Goal: Task Accomplishment & Management: Use online tool/utility

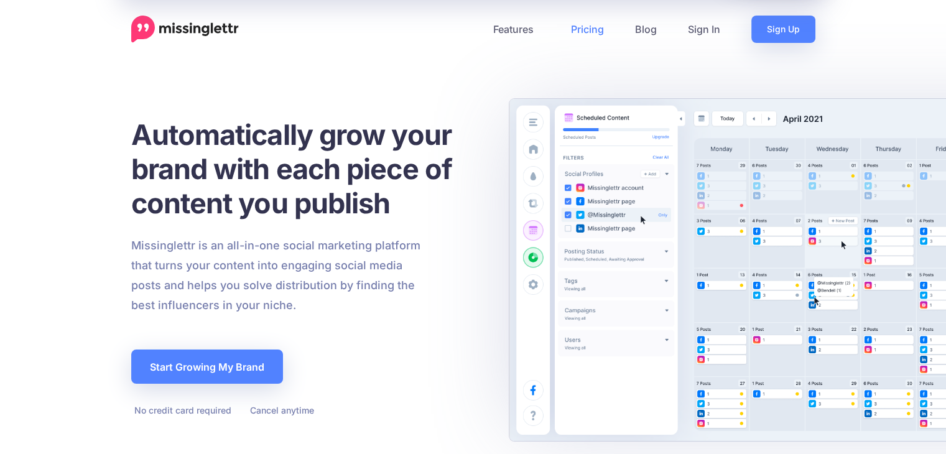
click at [580, 26] on link "Pricing" at bounding box center [588, 29] width 64 height 27
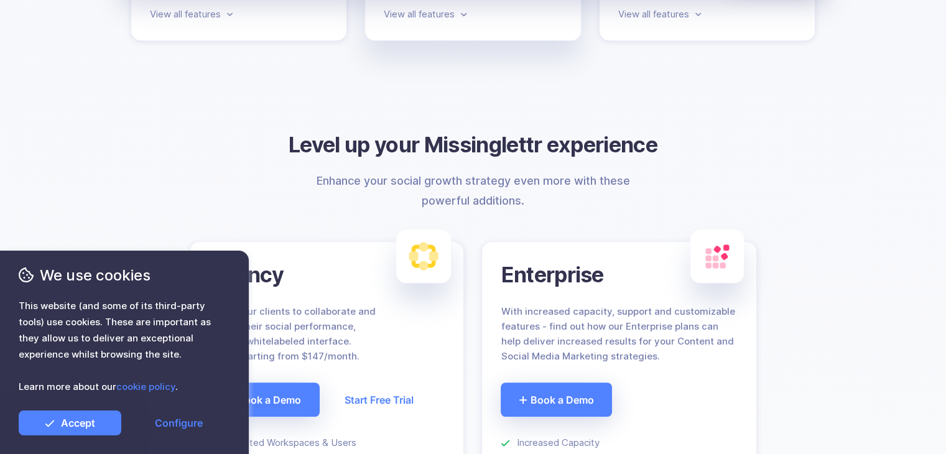
scroll to position [747, 0]
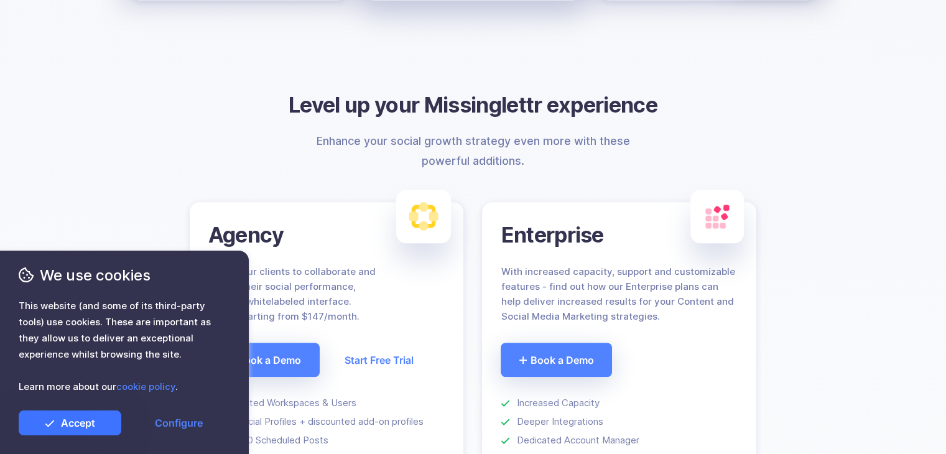
click at [95, 425] on link "Accept" at bounding box center [70, 423] width 103 height 25
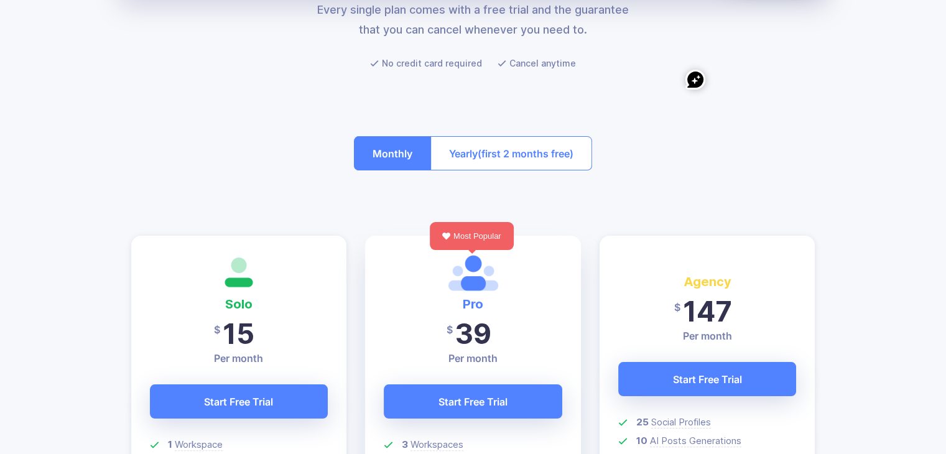
scroll to position [0, 0]
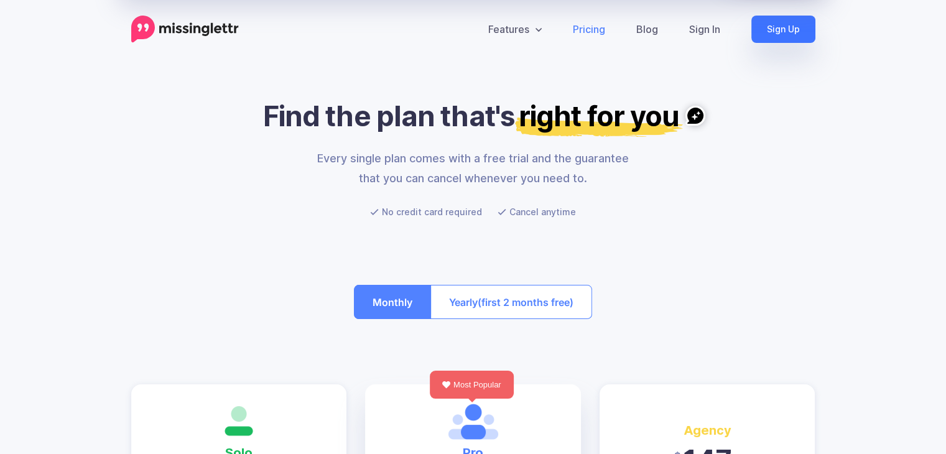
click at [781, 29] on link "Sign Up" at bounding box center [783, 29] width 64 height 27
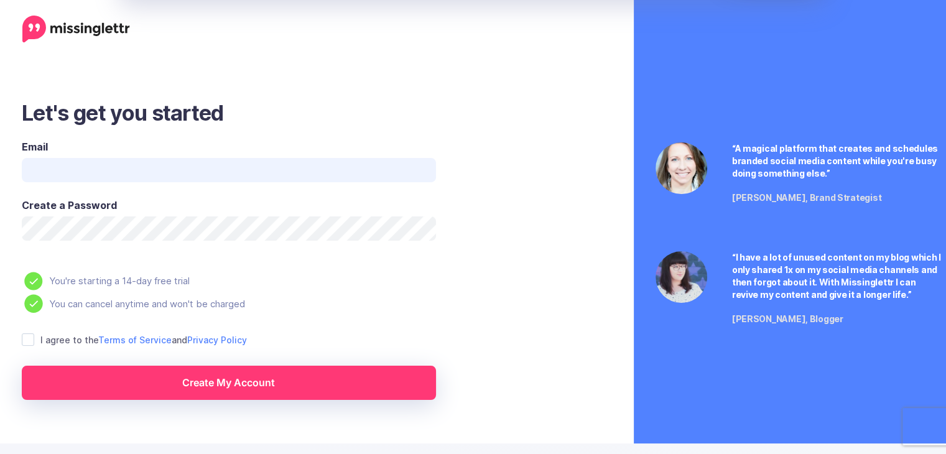
click at [156, 175] on input "Email" at bounding box center [229, 170] width 414 height 24
type input "**********"
click at [27, 341] on ins at bounding box center [28, 339] width 12 height 12
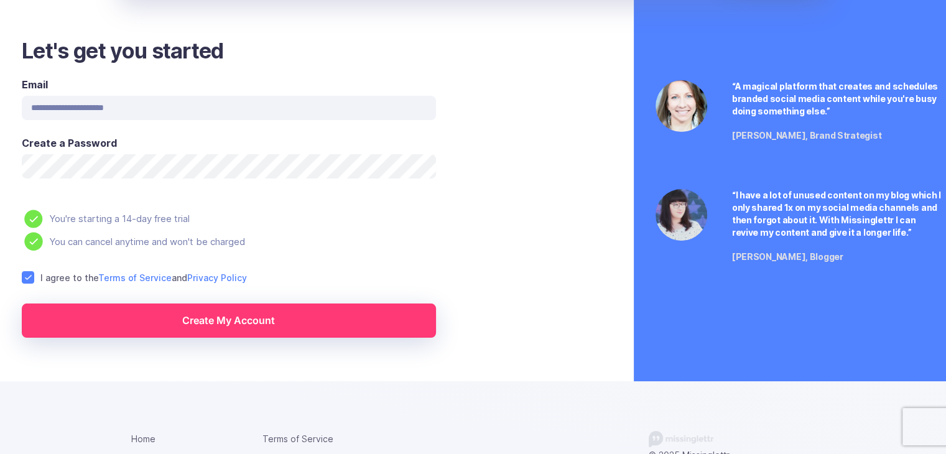
click at [205, 319] on link "Create My Account" at bounding box center [229, 321] width 414 height 34
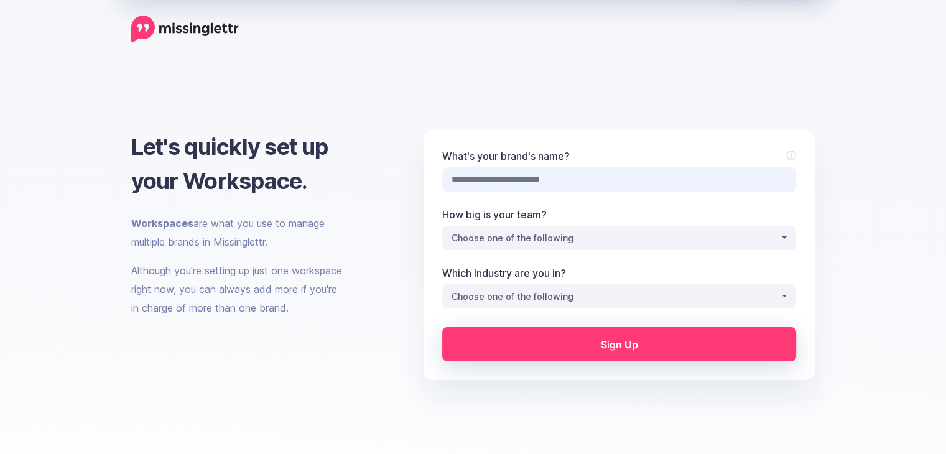
click at [600, 175] on input "What's your brand's name?" at bounding box center [619, 179] width 354 height 24
type input "**********"
click at [599, 237] on div "Choose one of the following" at bounding box center [616, 238] width 328 height 15
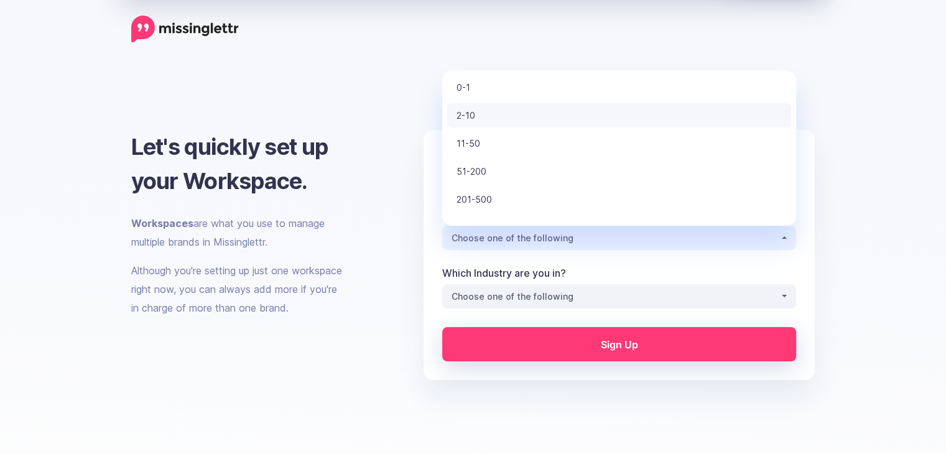
click at [549, 110] on link "2-10" at bounding box center [619, 115] width 344 height 24
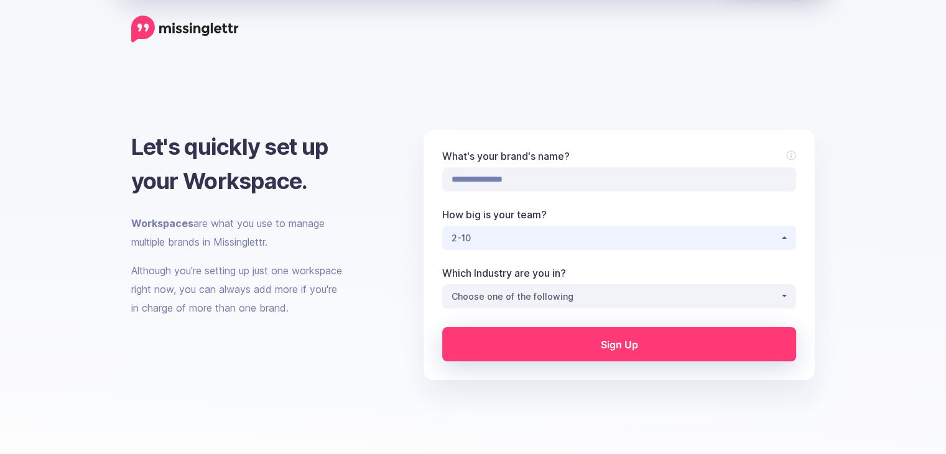
click at [553, 233] on div "2-10" at bounding box center [616, 238] width 328 height 15
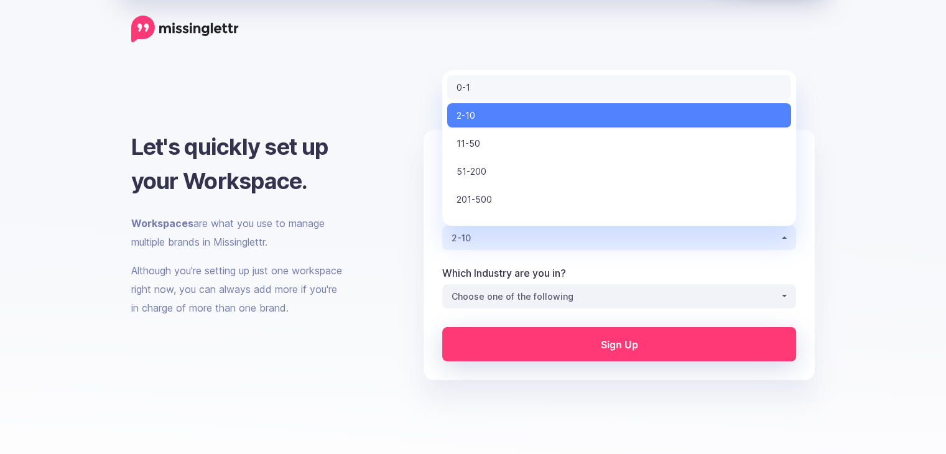
click at [531, 88] on link "0-1" at bounding box center [619, 87] width 344 height 24
select select "*"
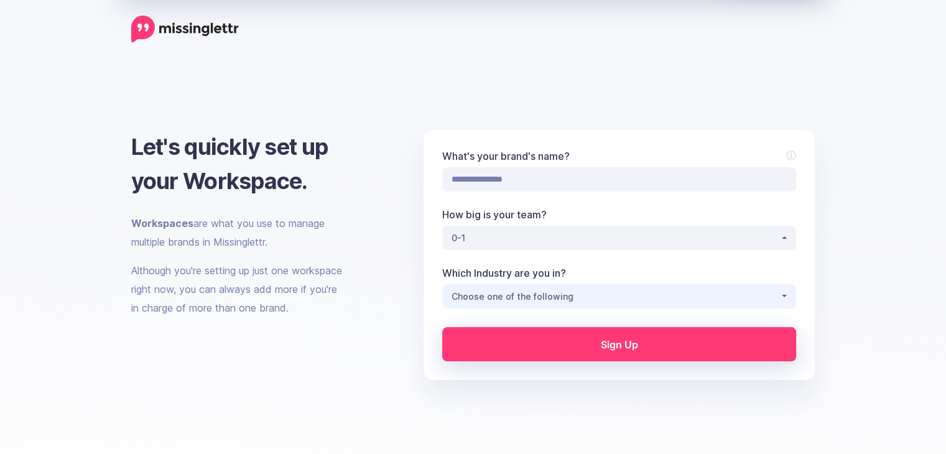
click at [568, 292] on div "Choose one of the following" at bounding box center [616, 296] width 328 height 15
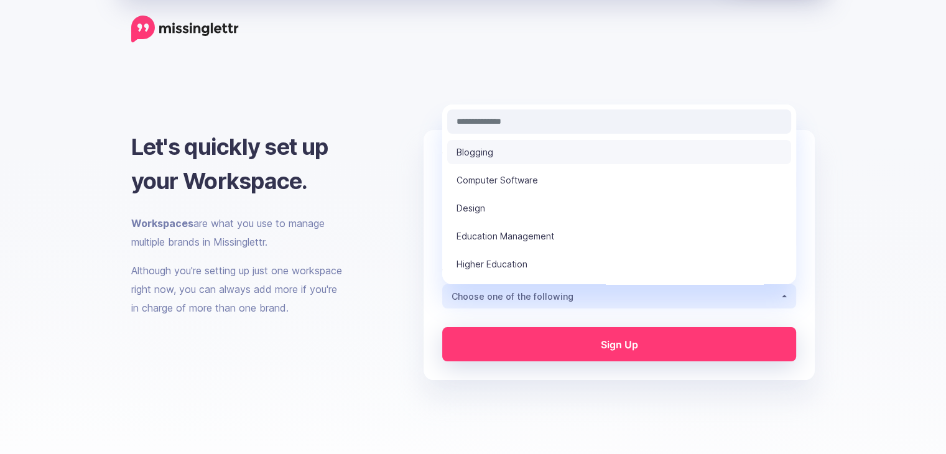
click at [536, 155] on link "Blogging" at bounding box center [619, 152] width 344 height 24
select select "********"
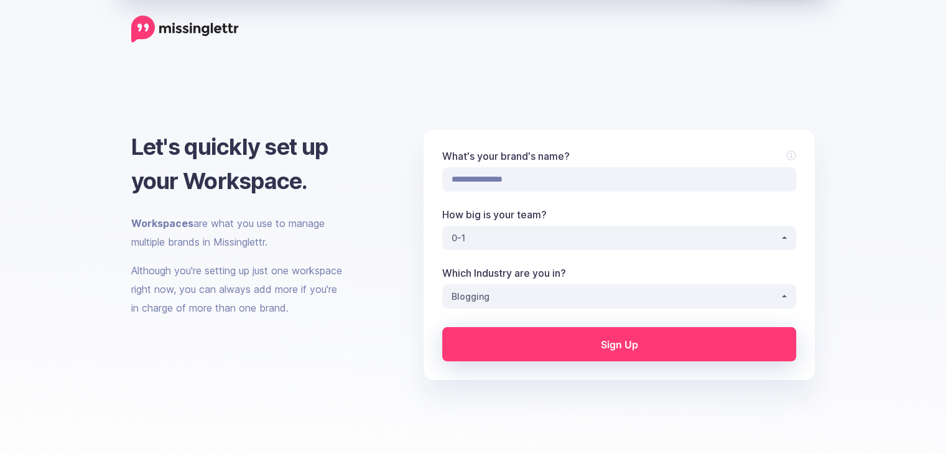
click at [551, 342] on link "Sign Up" at bounding box center [619, 344] width 354 height 34
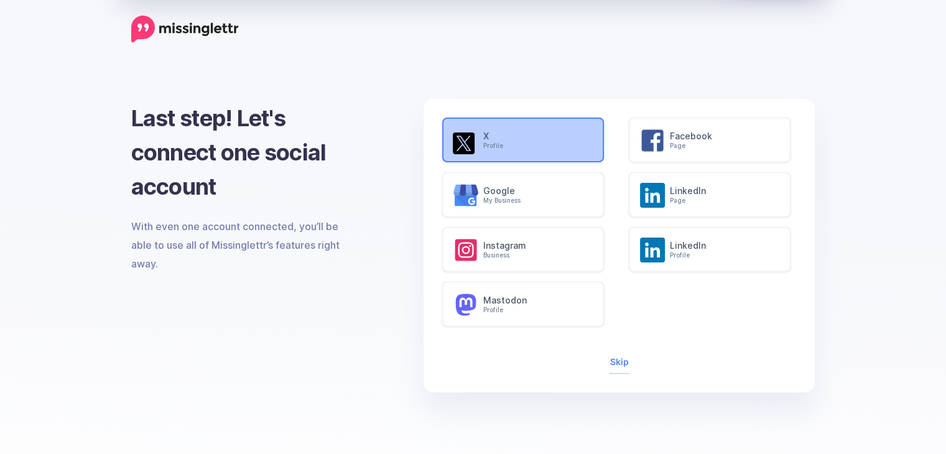
click at [513, 140] on h6 "X Profile" at bounding box center [536, 140] width 107 height 19
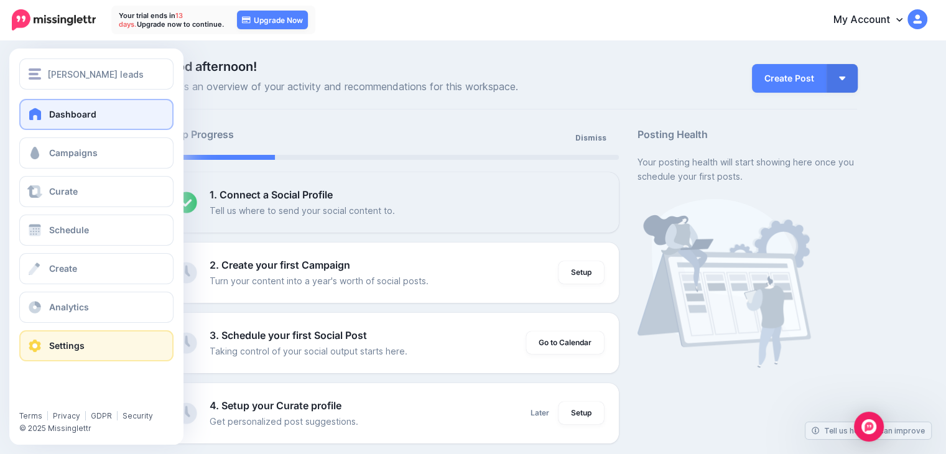
click at [66, 342] on span "Settings" at bounding box center [66, 345] width 35 height 11
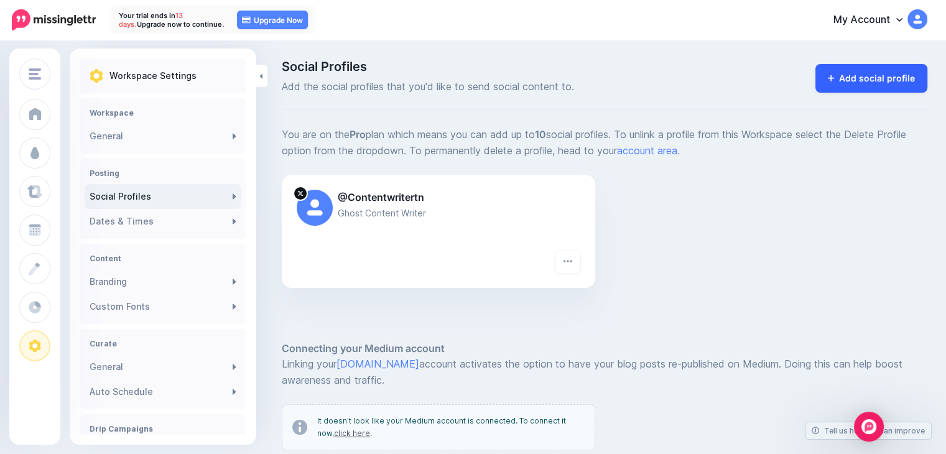
click at [873, 76] on link "Add social profile" at bounding box center [872, 78] width 113 height 29
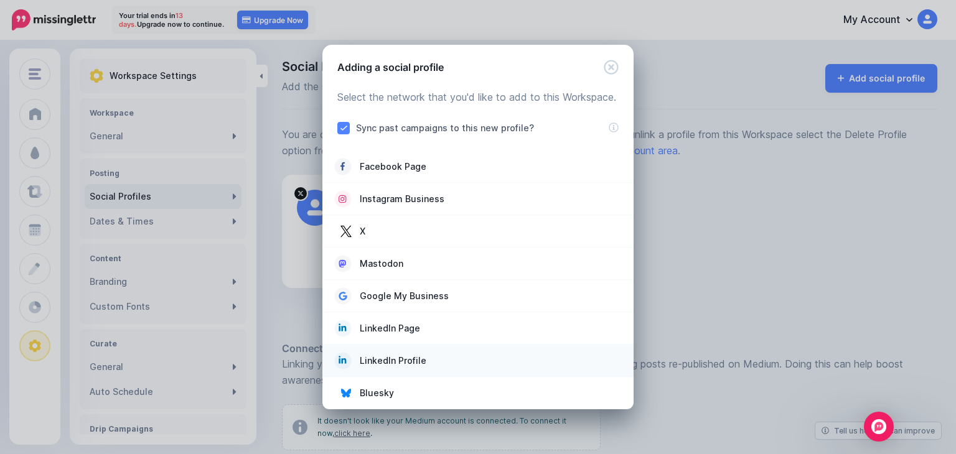
click at [423, 360] on span "LinkedIn Profile" at bounding box center [393, 360] width 67 height 15
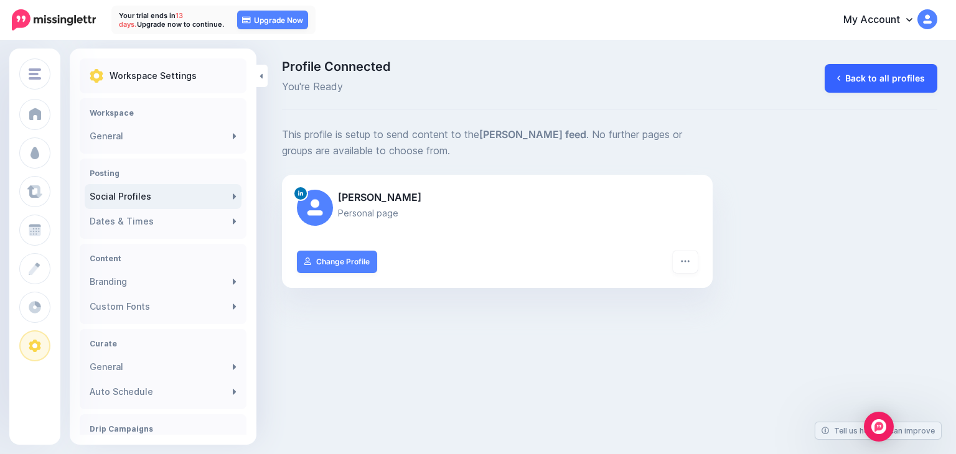
click at [871, 76] on link "Back to all profiles" at bounding box center [880, 78] width 113 height 29
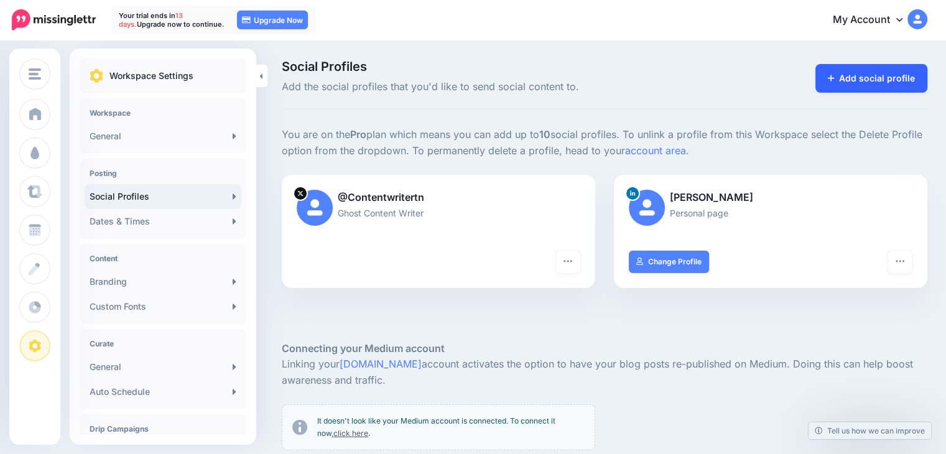
click at [867, 80] on link "Add social profile" at bounding box center [872, 78] width 113 height 29
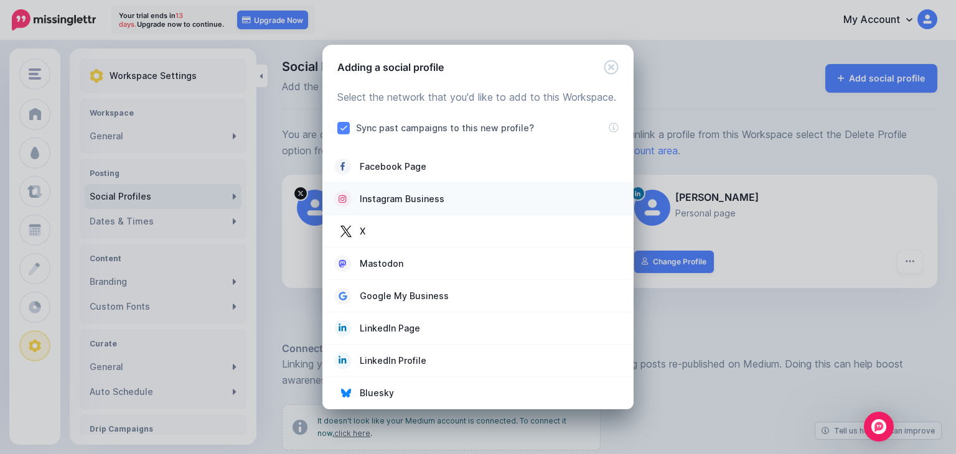
click at [412, 195] on span "Instagram Business" at bounding box center [402, 199] width 85 height 15
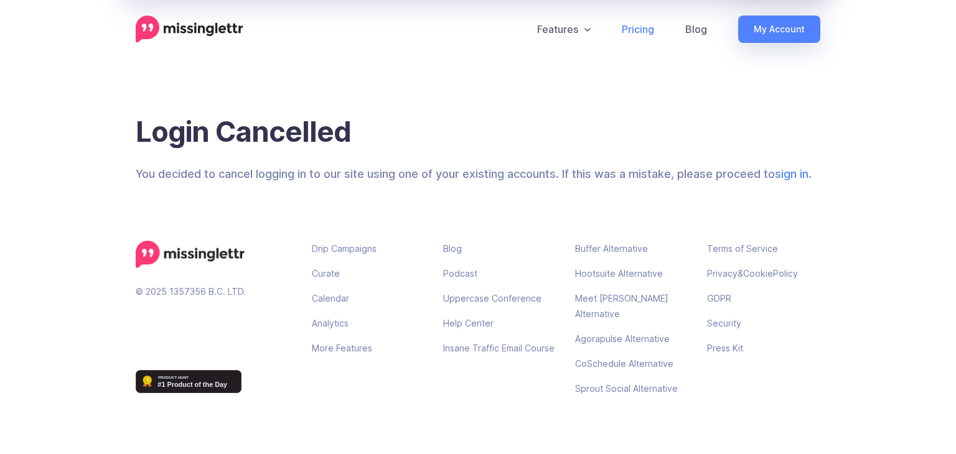
click at [640, 28] on link "Pricing" at bounding box center [637, 29] width 63 height 27
click at [763, 33] on link "My Account" at bounding box center [779, 29] width 82 height 27
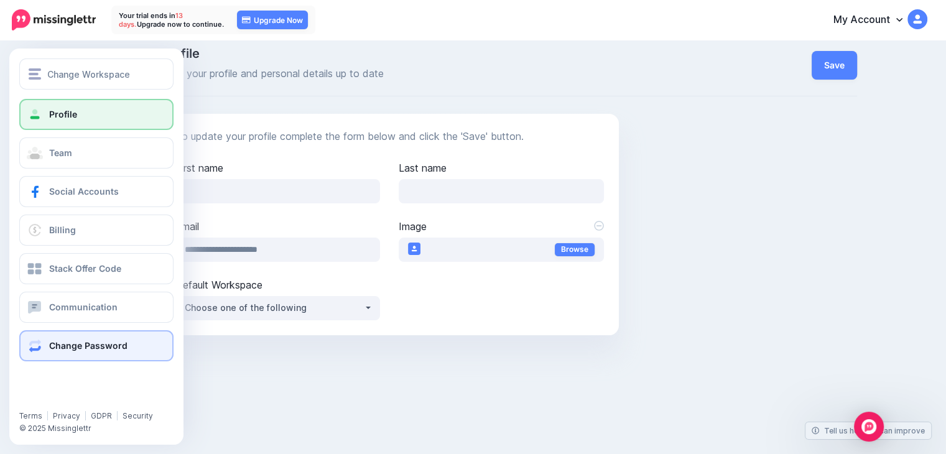
scroll to position [19, 0]
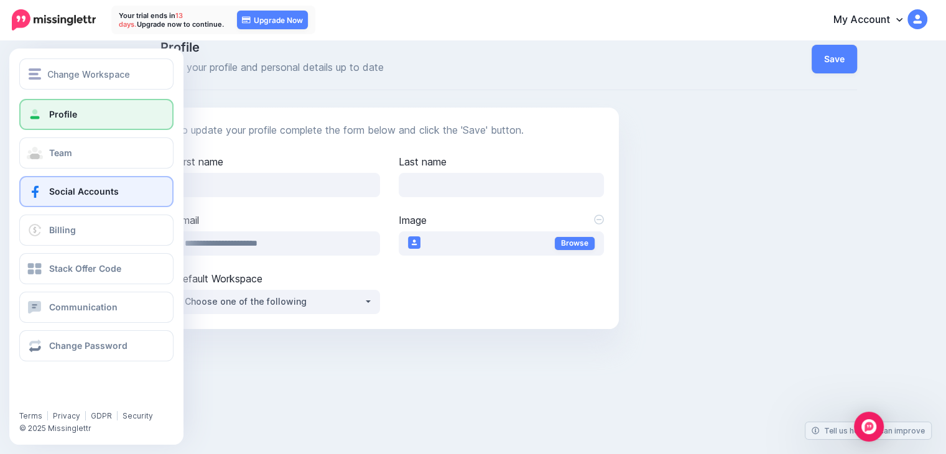
click at [100, 190] on span "Social Accounts" at bounding box center [84, 191] width 70 height 11
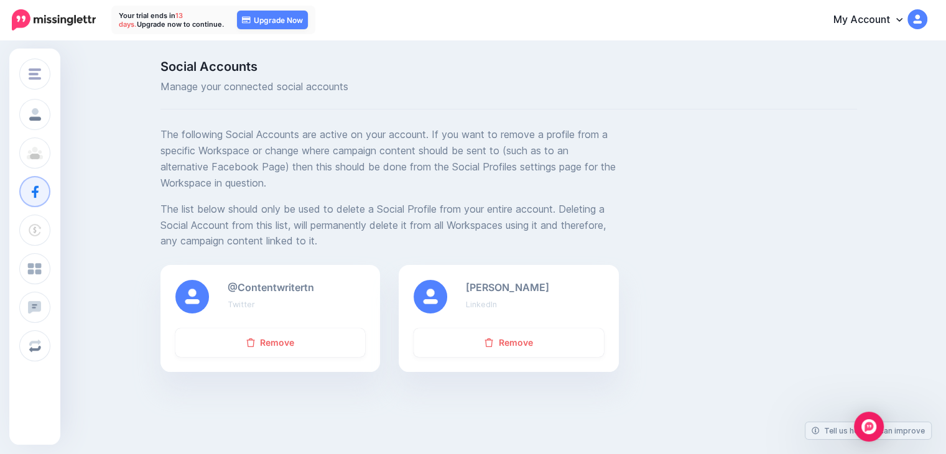
scroll to position [58, 0]
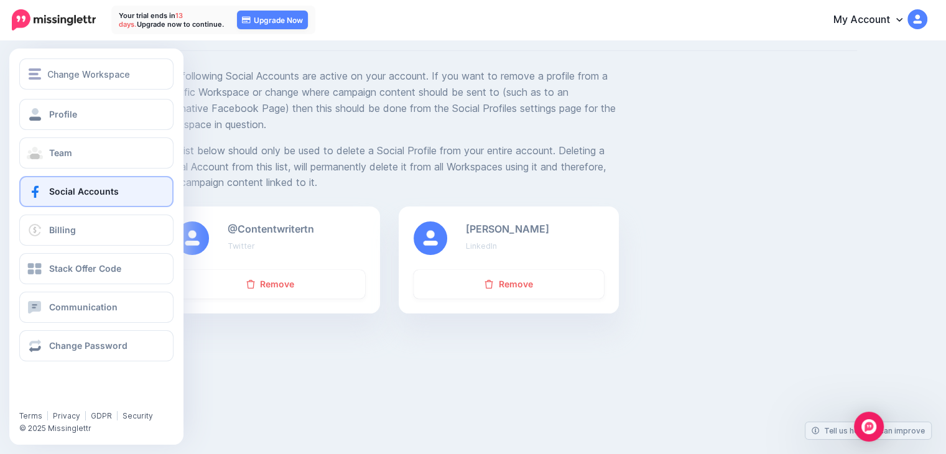
click at [72, 187] on span "Social Accounts" at bounding box center [84, 191] width 70 height 11
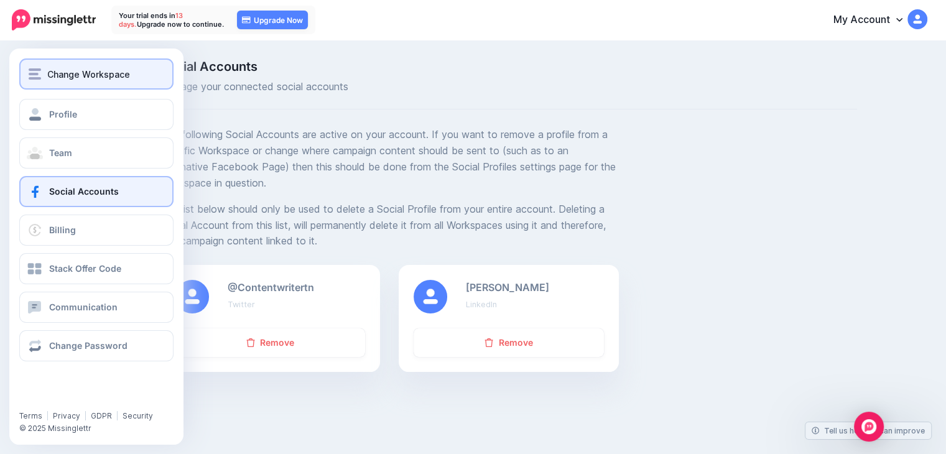
click at [29, 78] on img "button" at bounding box center [35, 73] width 12 height 11
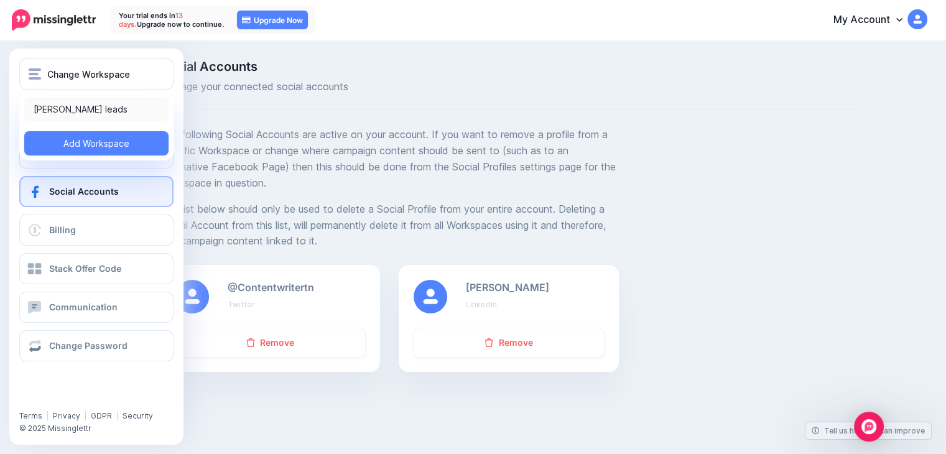
click at [102, 113] on link "[PERSON_NAME] leads" at bounding box center [96, 109] width 144 height 24
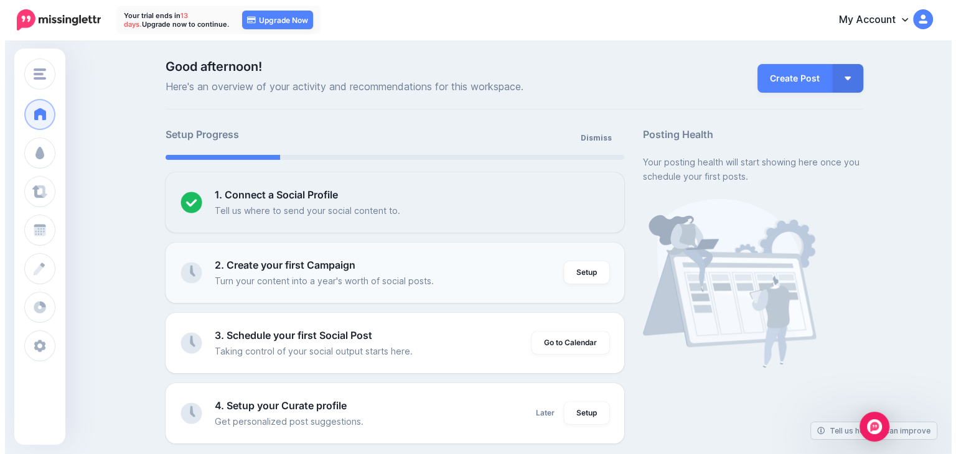
scroll to position [124, 0]
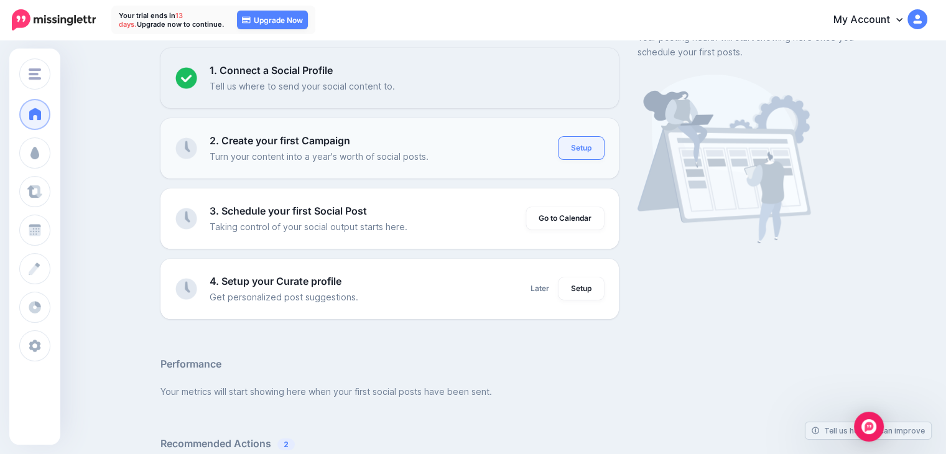
click at [590, 146] on link "Setup" at bounding box center [581, 148] width 45 height 22
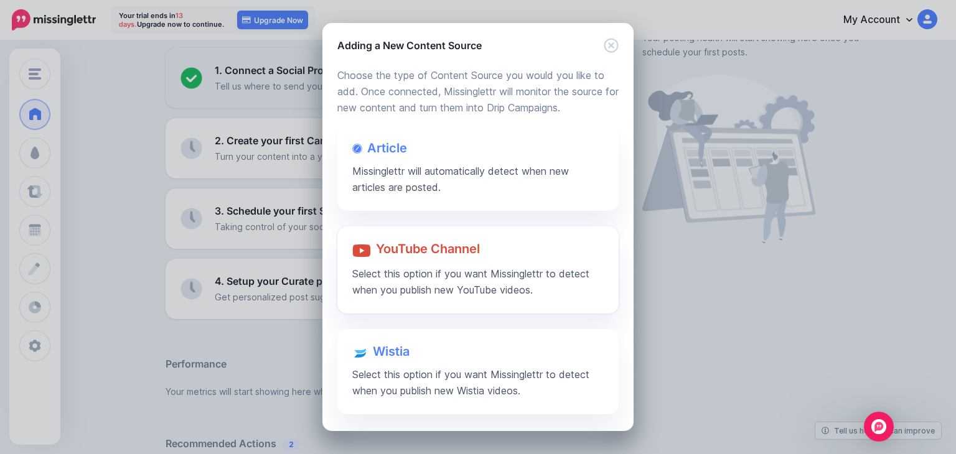
click at [453, 272] on span "Select this option if you want Missinglettr to detect when you publish new YouT…" at bounding box center [470, 281] width 237 height 29
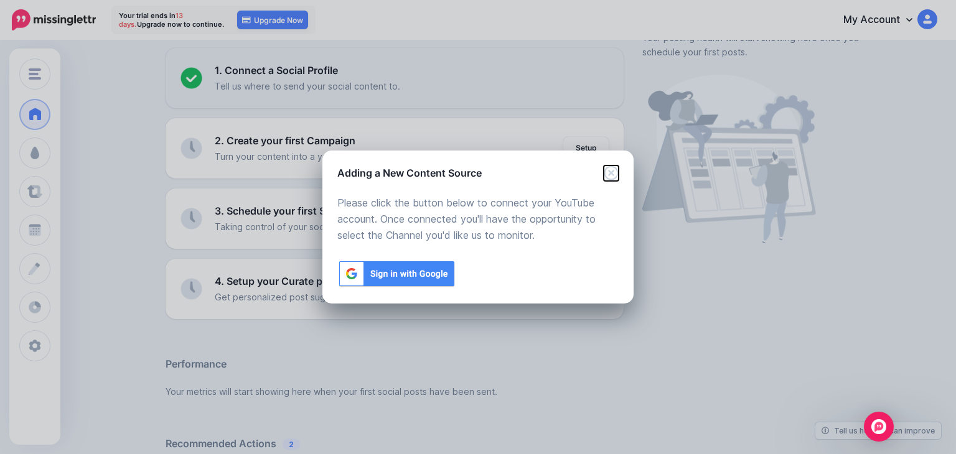
click at [611, 172] on icon "Close" at bounding box center [610, 172] width 14 height 14
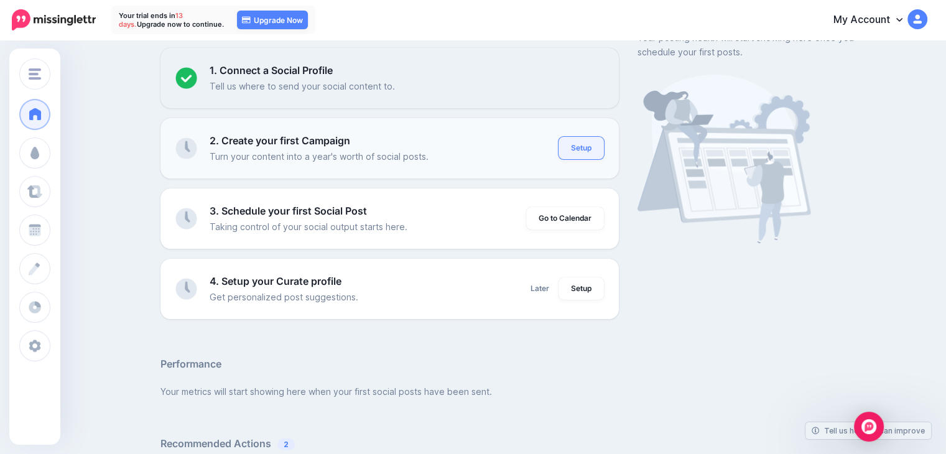
click at [584, 159] on link "Setup" at bounding box center [581, 148] width 45 height 22
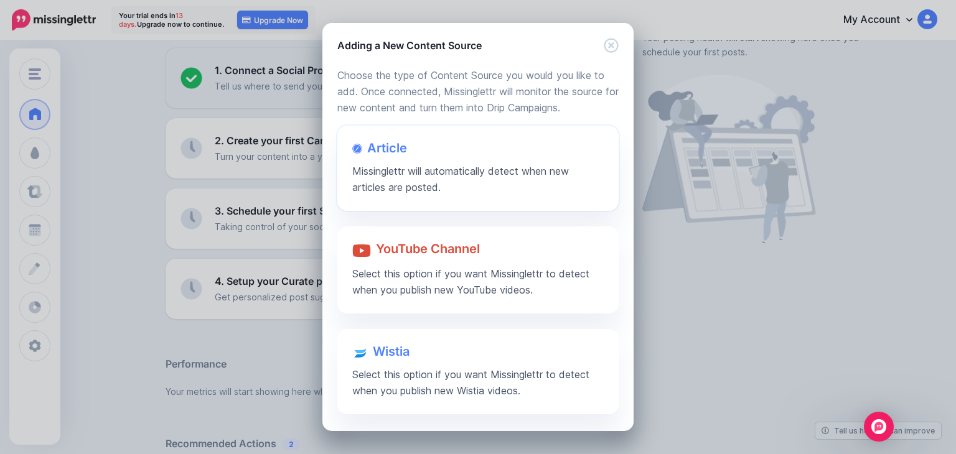
click at [449, 165] on span "Missinglettr will automatically detect when new articles are posted." at bounding box center [460, 179] width 216 height 29
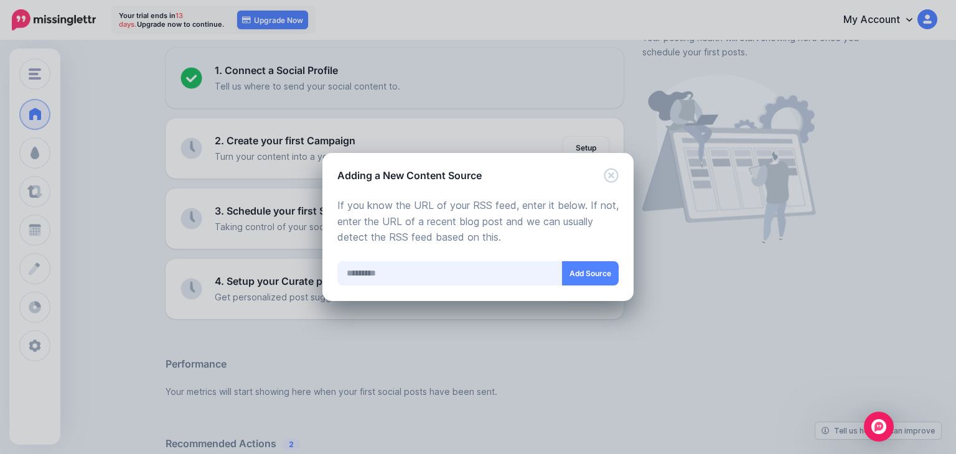
click at [456, 282] on input "text" at bounding box center [449, 273] width 225 height 24
paste input "**********"
type input "**********"
click at [582, 279] on button "Add Source" at bounding box center [590, 273] width 57 height 24
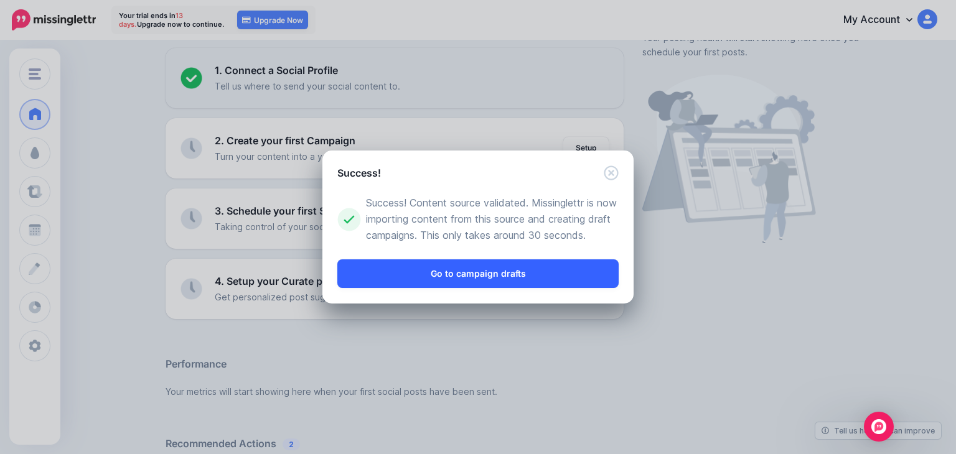
click at [583, 279] on link "Go to campaign drafts" at bounding box center [477, 273] width 281 height 29
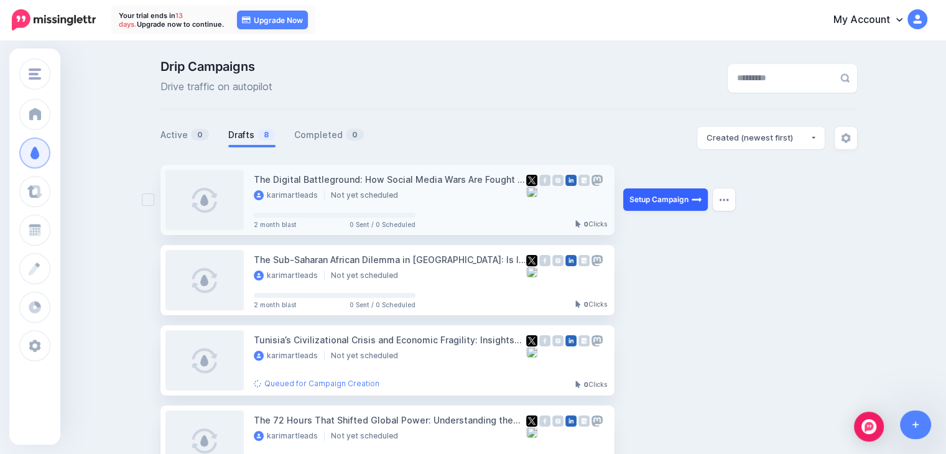
click at [663, 195] on link "Setup Campaign" at bounding box center [665, 199] width 85 height 22
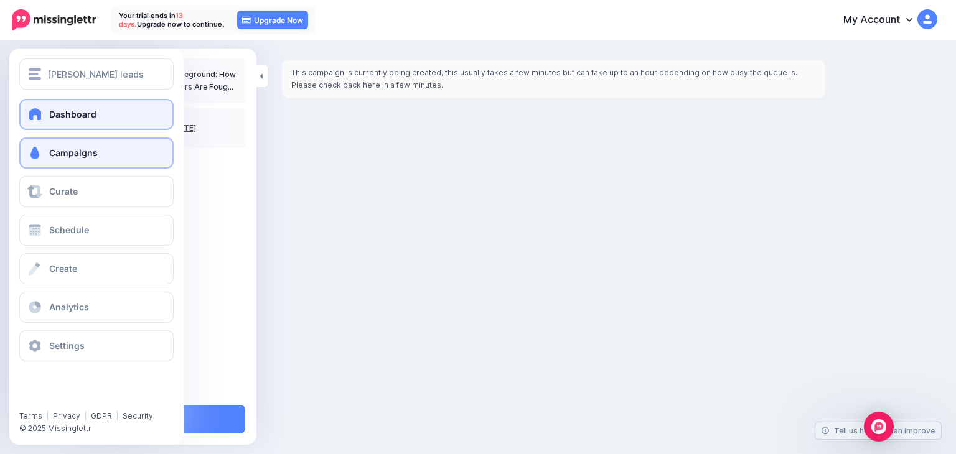
click at [50, 114] on span "Dashboard" at bounding box center [72, 114] width 47 height 11
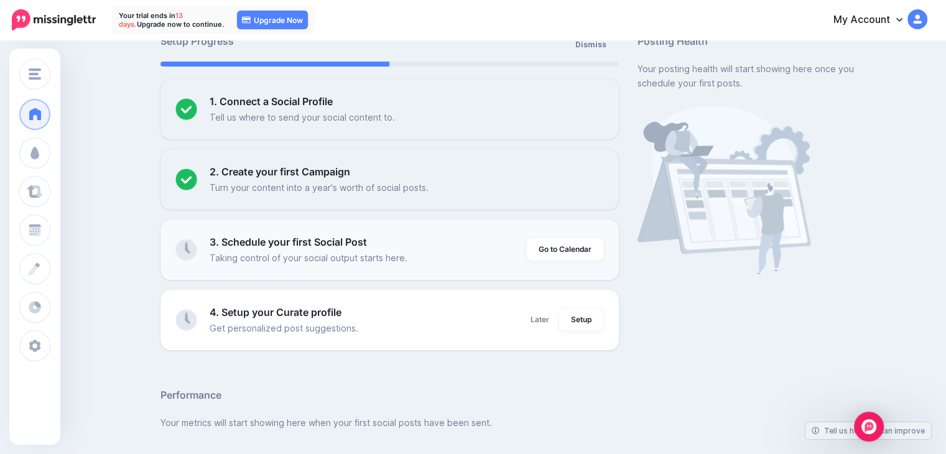
scroll to position [124, 0]
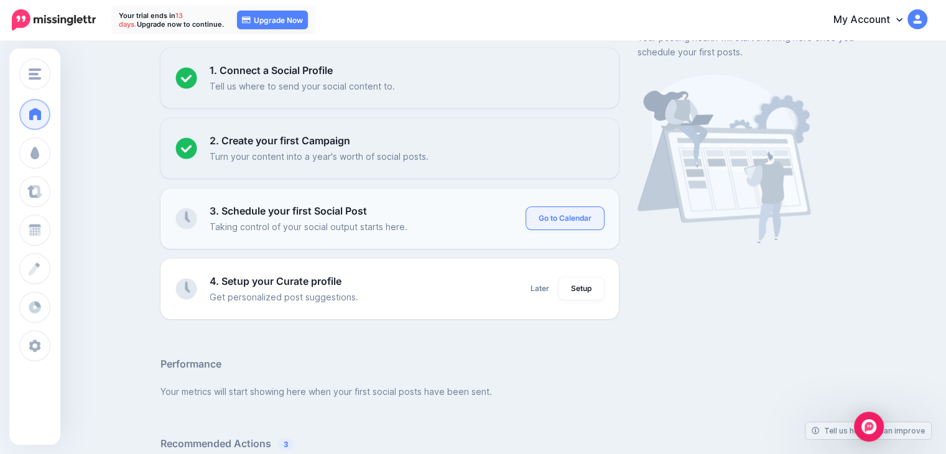
click at [562, 217] on link "Go to Calendar" at bounding box center [565, 218] width 78 height 22
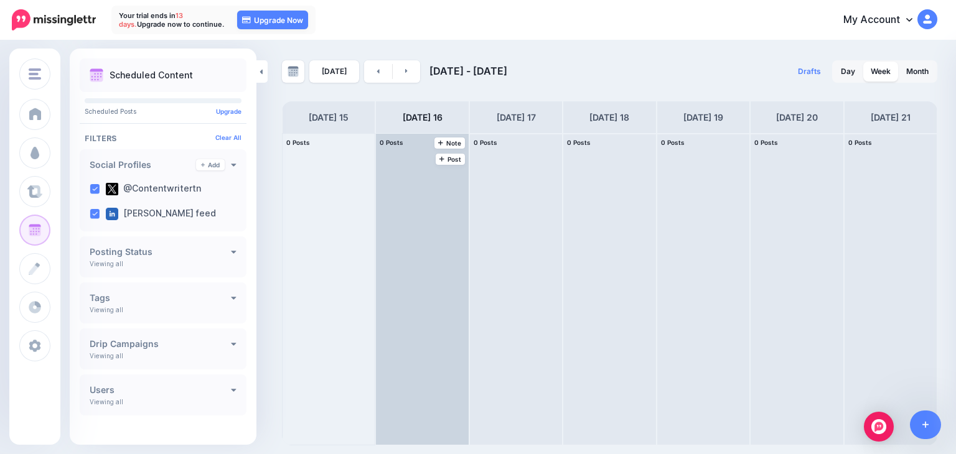
click at [416, 235] on div at bounding box center [422, 289] width 92 height 311
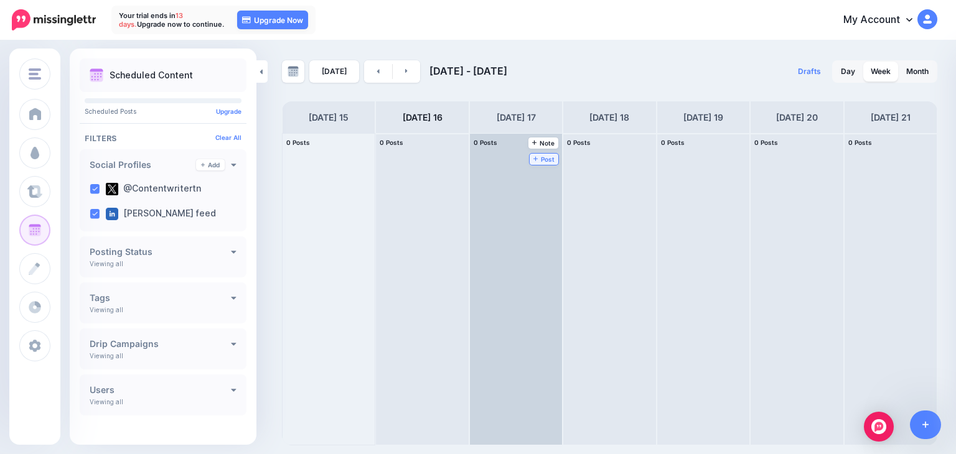
click at [533, 157] on icon at bounding box center [535, 159] width 5 height 5
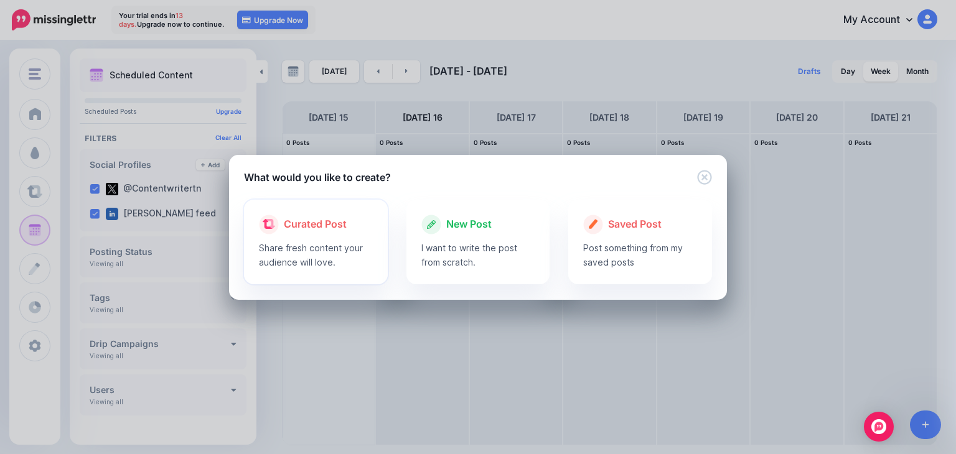
click at [363, 242] on p "Share fresh content your audience will love." at bounding box center [316, 255] width 114 height 29
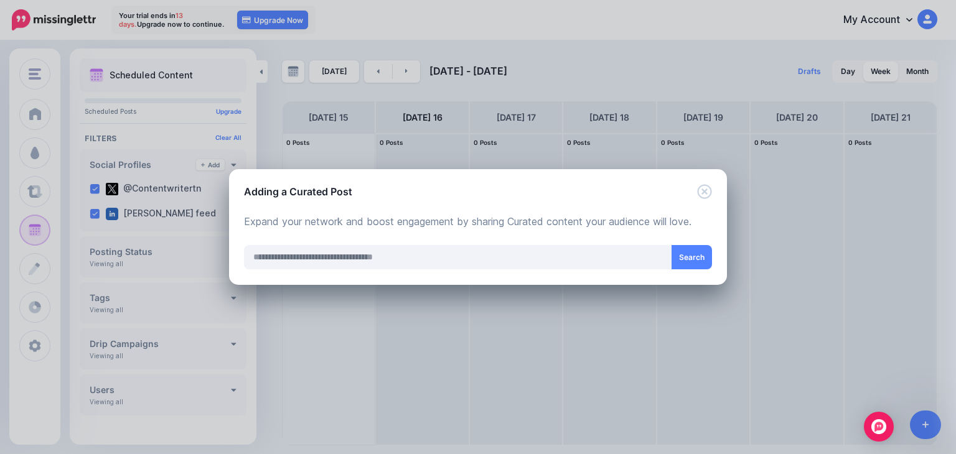
click at [460, 222] on p "Expand your network and boost engagement by sharing Curated content your audien…" at bounding box center [478, 222] width 468 height 16
click at [431, 256] on input "text" at bounding box center [458, 257] width 428 height 24
type input "*"
type input "**********"
click at [687, 259] on button "Search" at bounding box center [691, 257] width 40 height 24
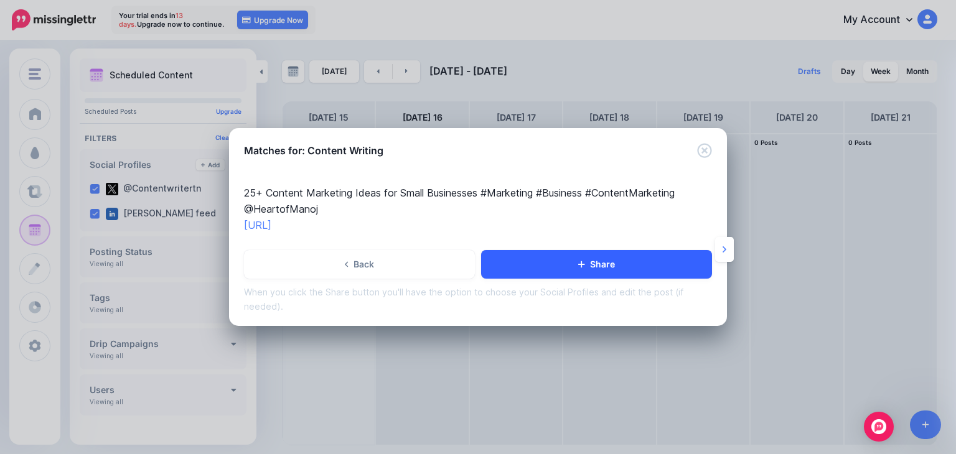
click at [549, 261] on link "Share" at bounding box center [596, 264] width 231 height 29
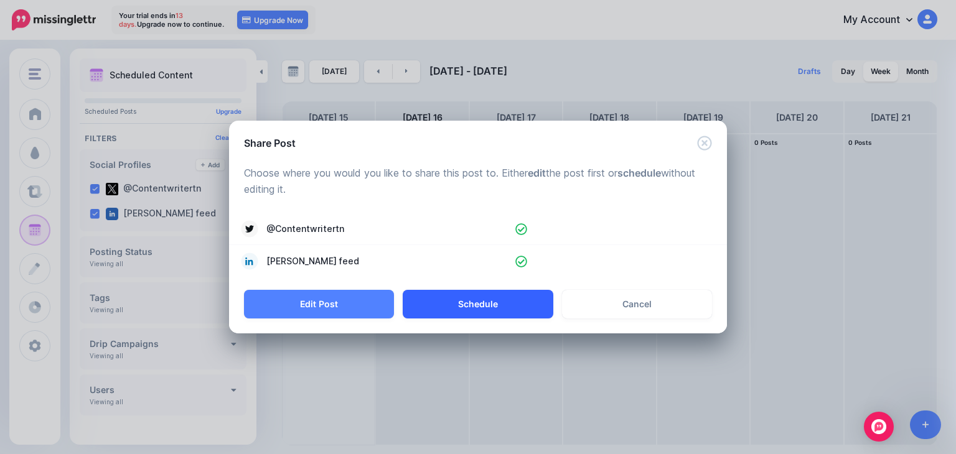
click at [489, 303] on button "Schedule" at bounding box center [477, 304] width 150 height 29
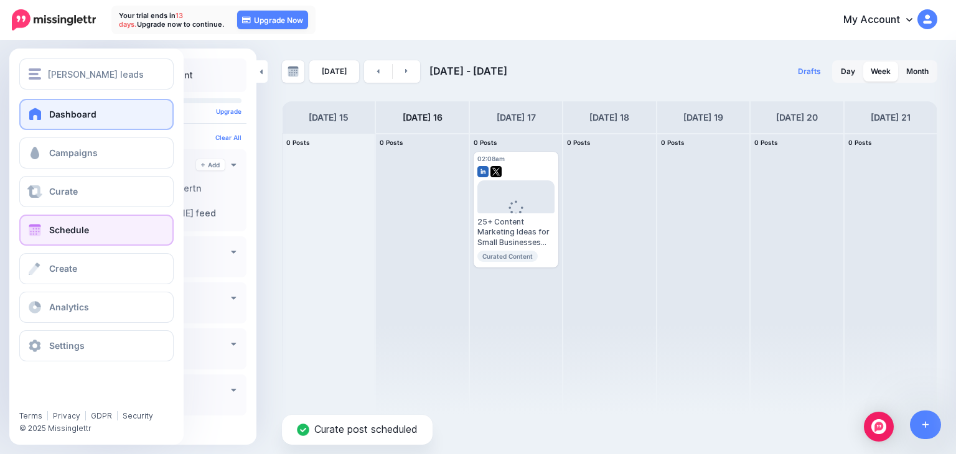
click at [48, 115] on link "Dashboard" at bounding box center [96, 114] width 154 height 31
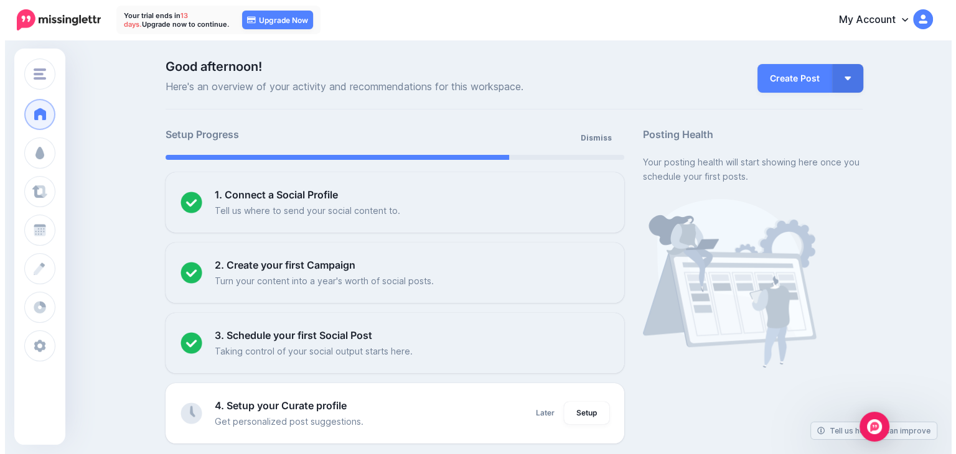
scroll to position [187, 0]
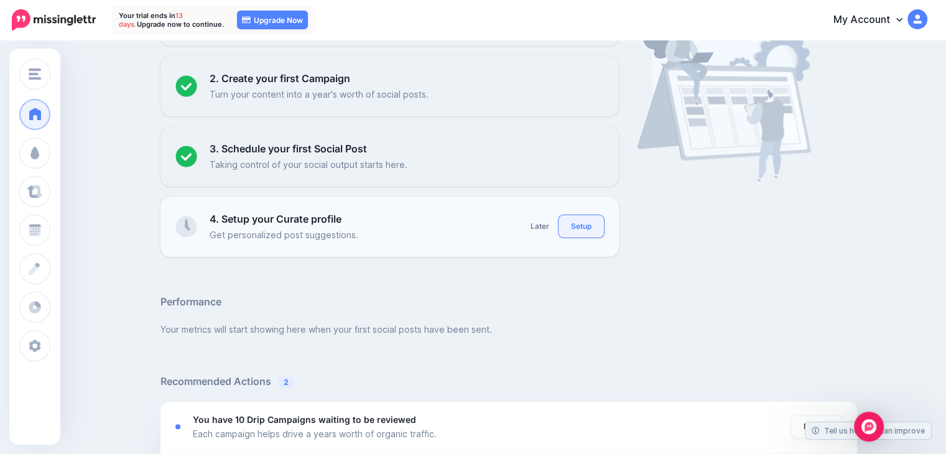
click at [598, 227] on link "Setup" at bounding box center [581, 226] width 45 height 22
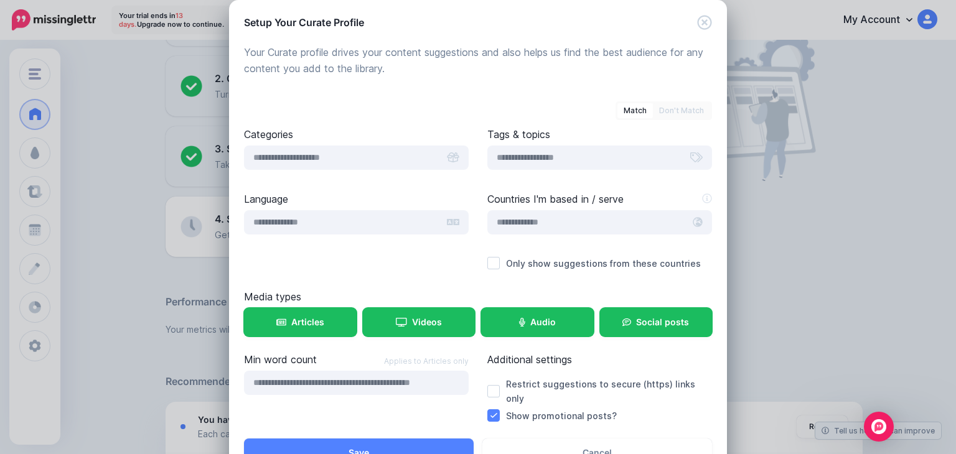
scroll to position [0, 0]
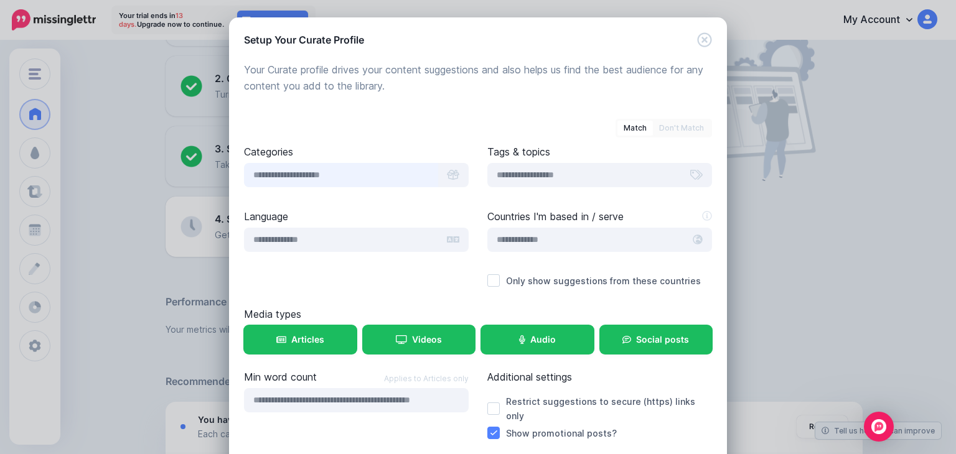
click at [412, 177] on input "text" at bounding box center [341, 175] width 194 height 24
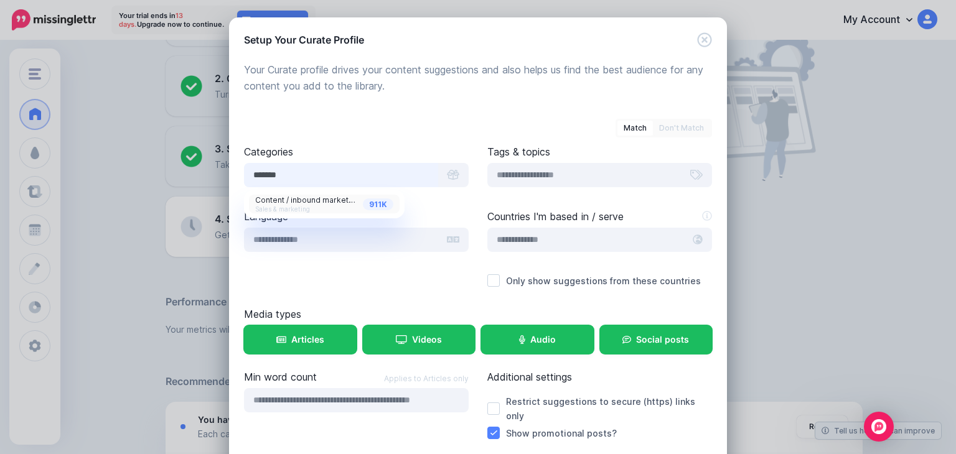
type input "*******"
click at [324, 207] on div "911K Content / inbound marketing Sales & marketing" at bounding box center [324, 203] width 138 height 17
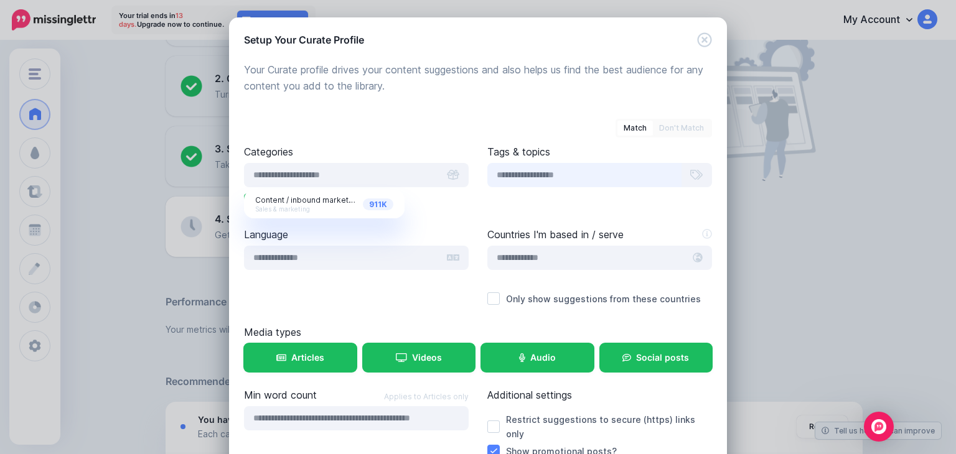
click at [559, 177] on input "text" at bounding box center [584, 175] width 194 height 24
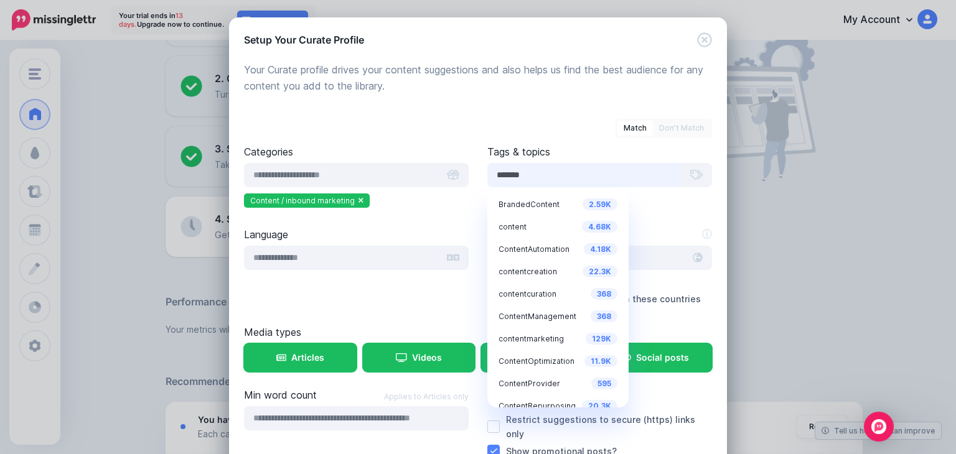
click at [559, 177] on input "*******" at bounding box center [584, 175] width 194 height 24
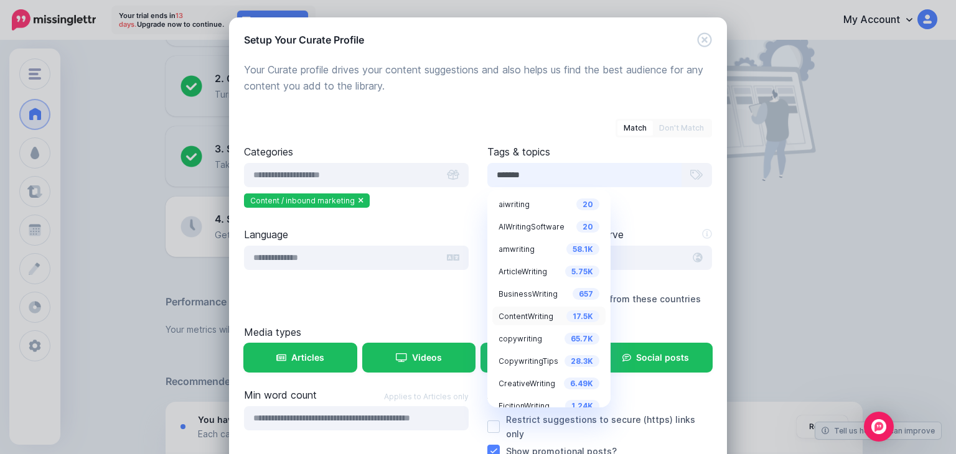
type input "*******"
click at [531, 317] on span "ContentWriting" at bounding box center [525, 316] width 55 height 9
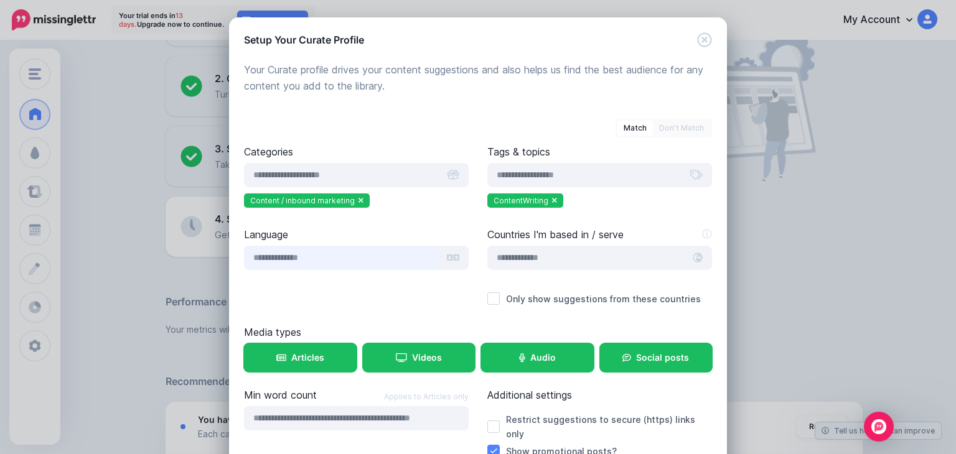
click at [375, 260] on input "text" at bounding box center [341, 258] width 194 height 24
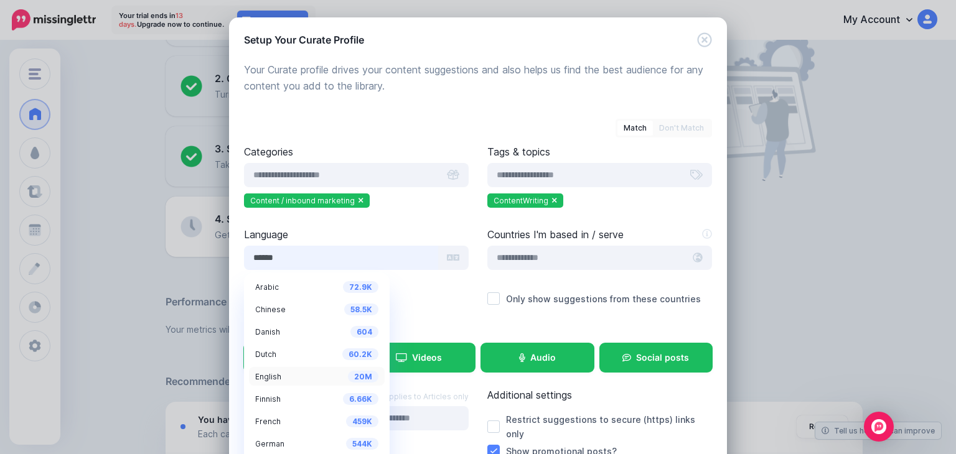
type input "******"
click at [276, 381] on div "20M English" at bounding box center [316, 376] width 123 height 15
click at [256, 381] on span "English" at bounding box center [268, 376] width 26 height 9
click at [348, 379] on span "20M" at bounding box center [363, 377] width 30 height 12
drag, startPoint x: 537, startPoint y: 251, endPoint x: 553, endPoint y: 274, distance: 28.3
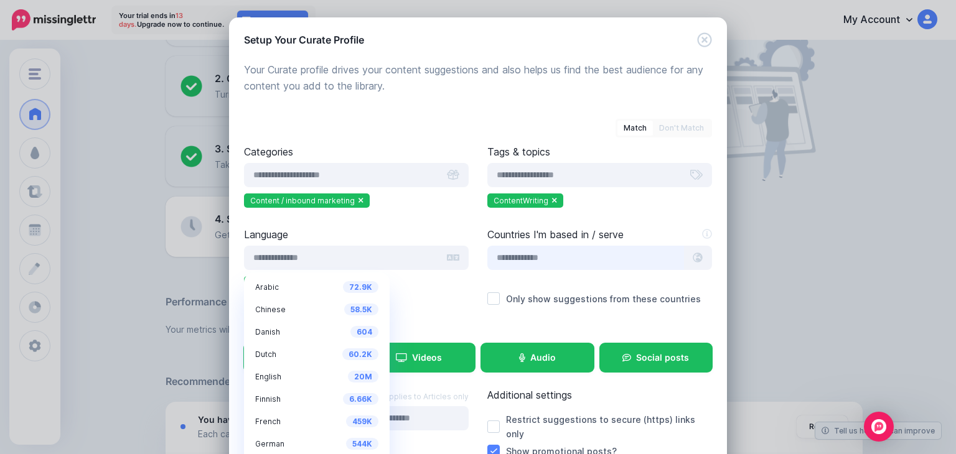
click at [537, 251] on input "text" at bounding box center [585, 258] width 197 height 24
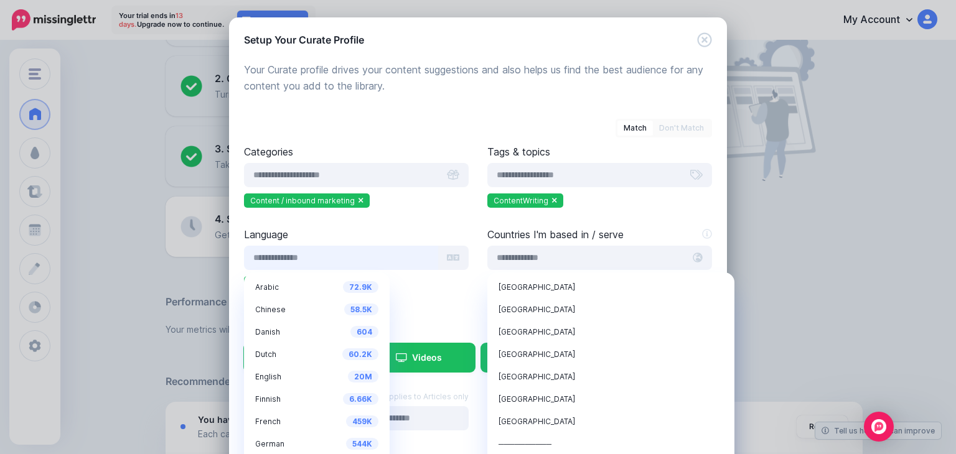
click at [286, 261] on input "text" at bounding box center [341, 258] width 194 height 24
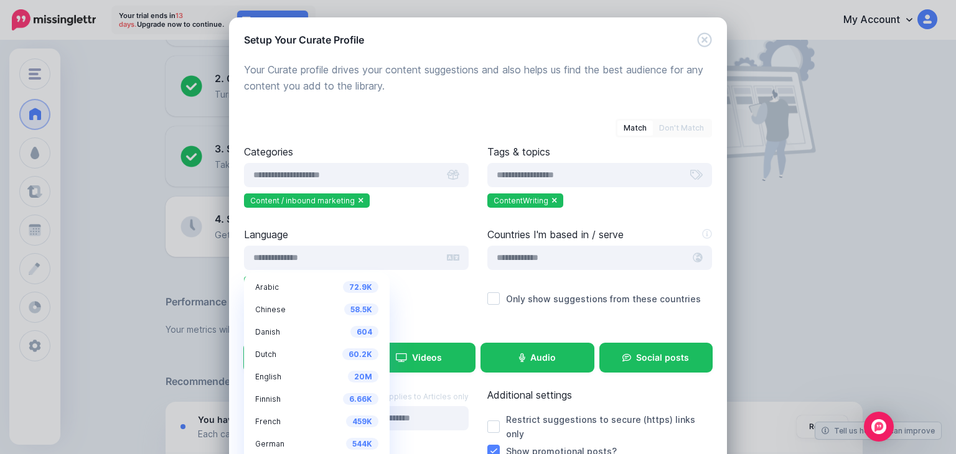
click at [551, 244] on div "Countries I'm based in / serve United States of America United Kingdom Canada F…" at bounding box center [599, 251] width 225 height 49
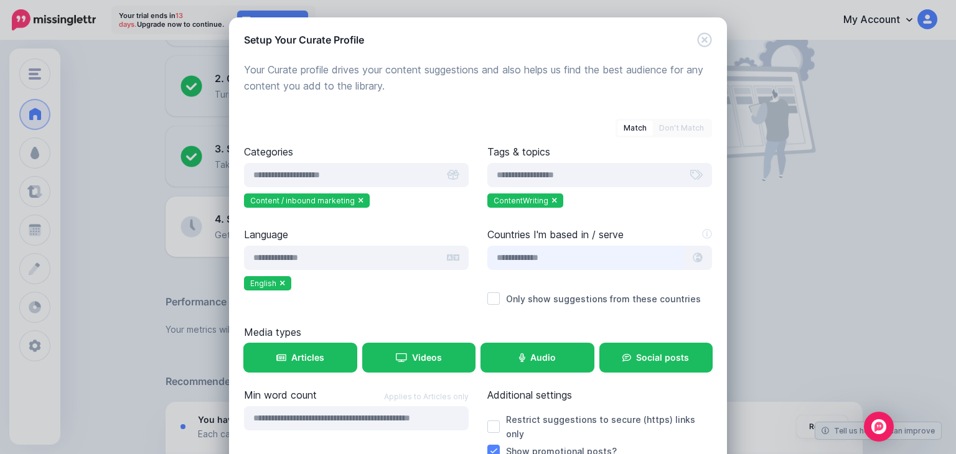
click at [550, 261] on input "text" at bounding box center [585, 258] width 197 height 24
type input "******"
click at [514, 287] on span "Turkey" at bounding box center [536, 286] width 77 height 9
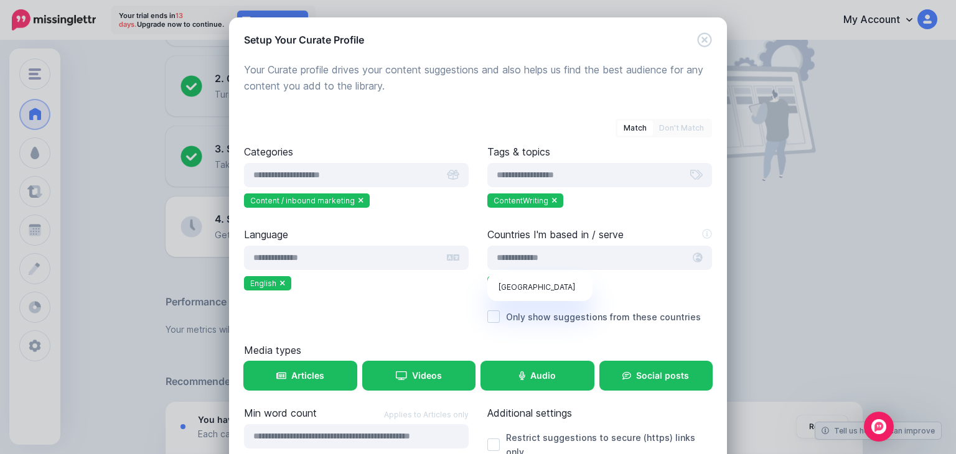
click at [435, 319] on div "Language 72.9K Arabic 58.5K Chinese 604 Danish 60.2K Dutch 20M English 6.66K 45…" at bounding box center [356, 285] width 243 height 116
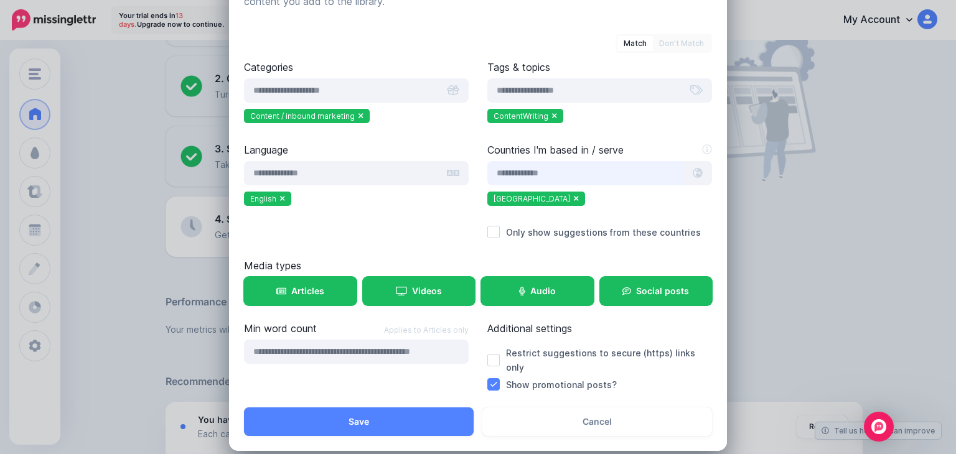
click at [585, 175] on input "text" at bounding box center [585, 173] width 197 height 24
type input "*******"
click at [533, 203] on div "Tunisia" at bounding box center [539, 202] width 83 height 15
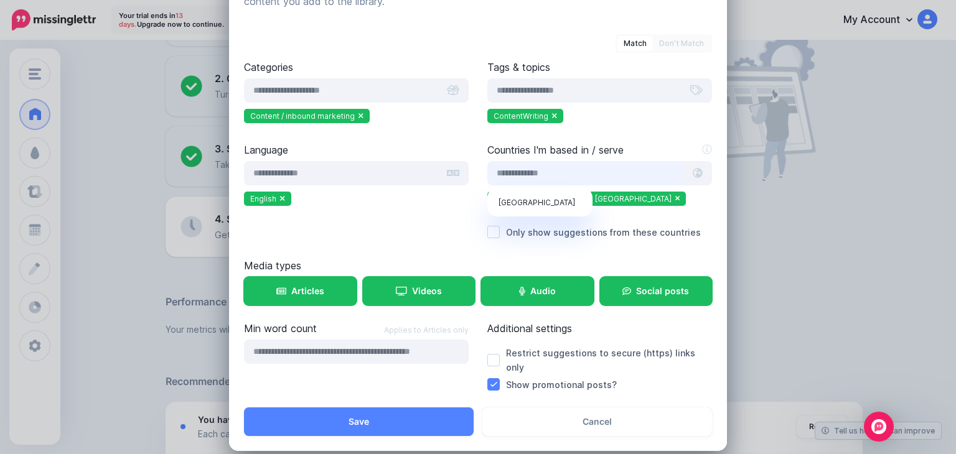
click at [565, 167] on input "text" at bounding box center [585, 173] width 197 height 24
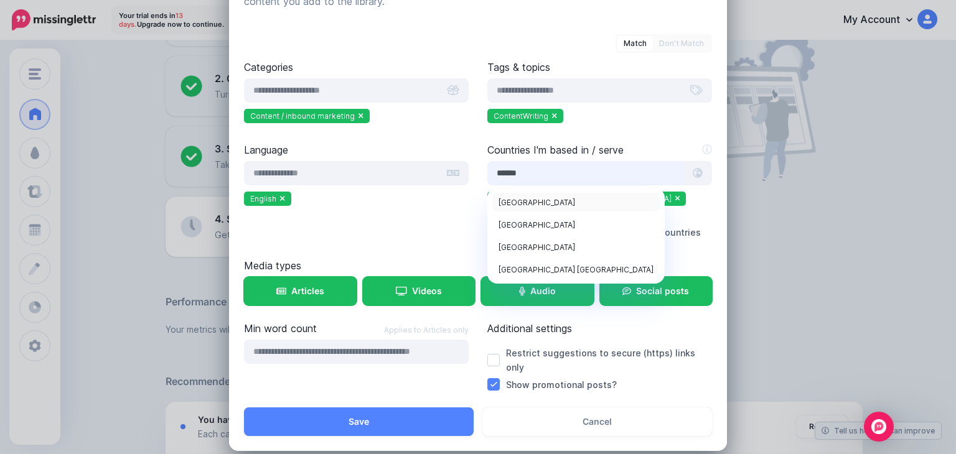
type input "******"
click at [540, 198] on span "United States of America" at bounding box center [536, 202] width 77 height 9
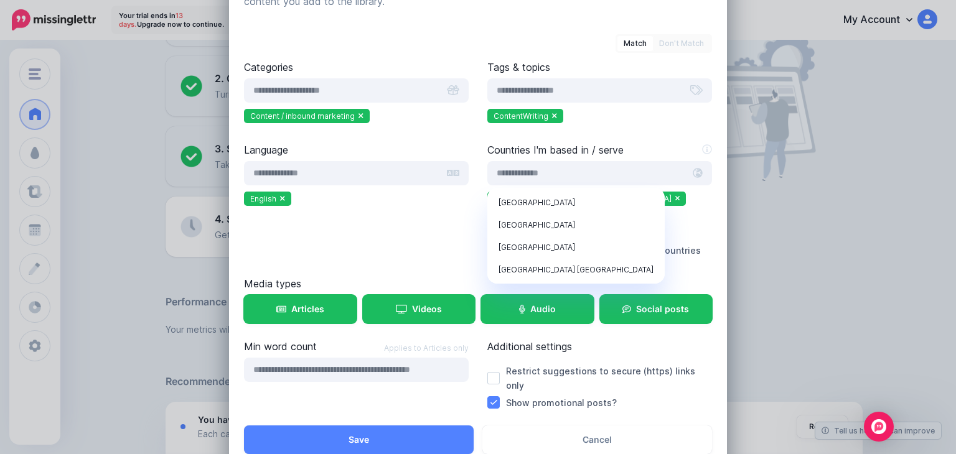
click at [403, 202] on ul "English" at bounding box center [356, 201] width 225 height 18
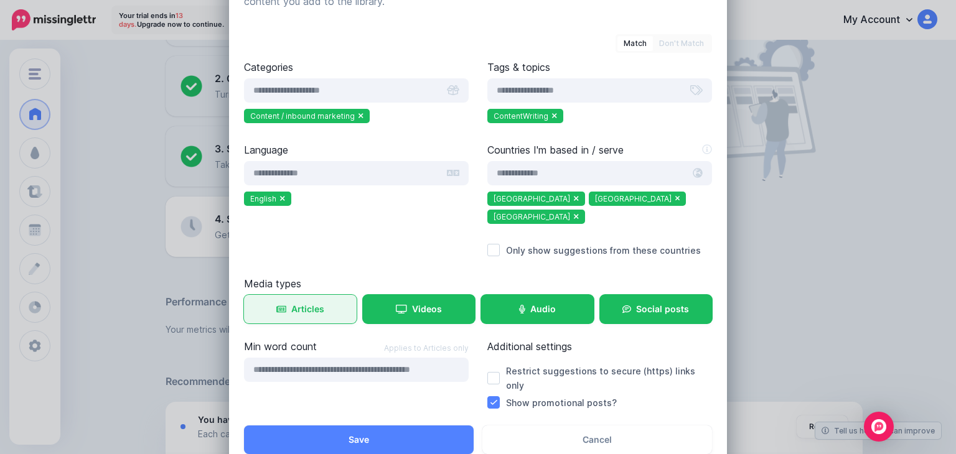
click at [304, 305] on span "Articles" at bounding box center [307, 309] width 33 height 9
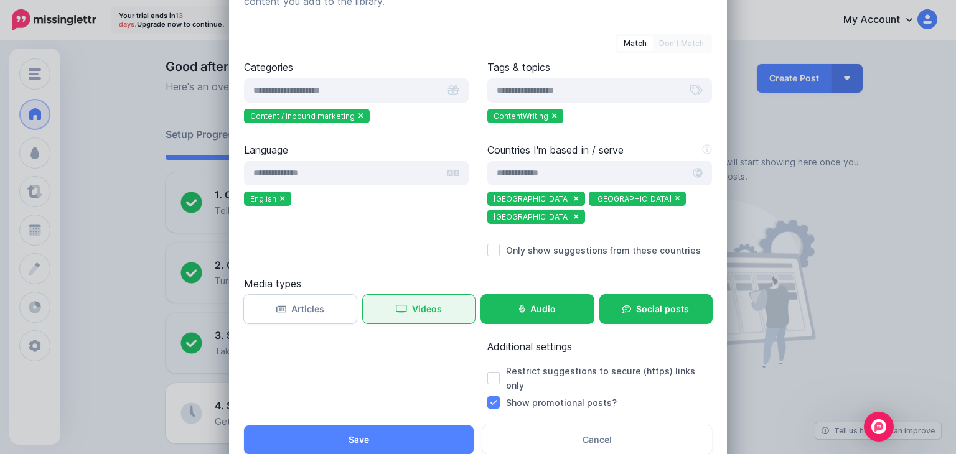
click at [426, 305] on span "Videos" at bounding box center [427, 309] width 30 height 9
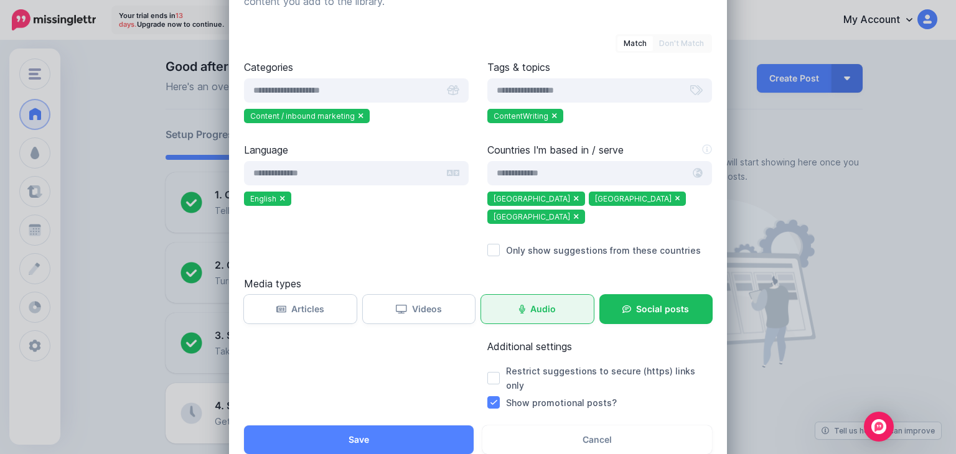
click at [520, 305] on icon at bounding box center [522, 309] width 6 height 9
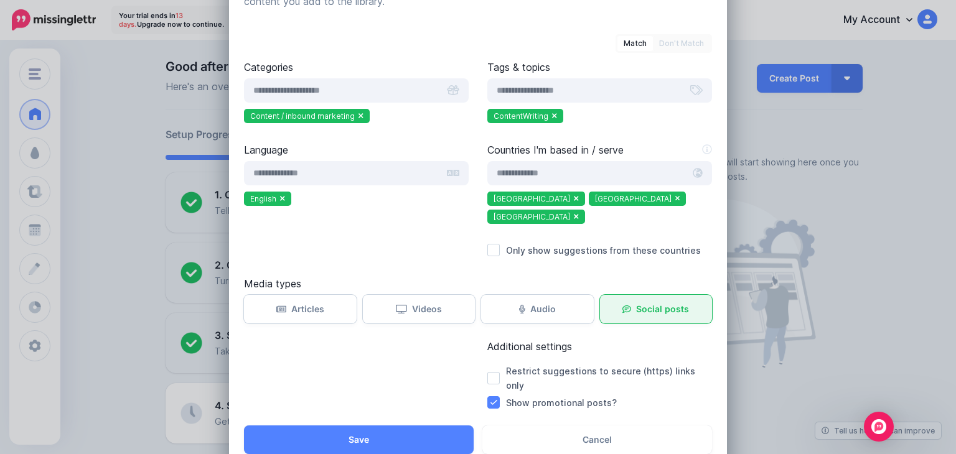
click at [628, 295] on link "Social posts" at bounding box center [656, 309] width 113 height 29
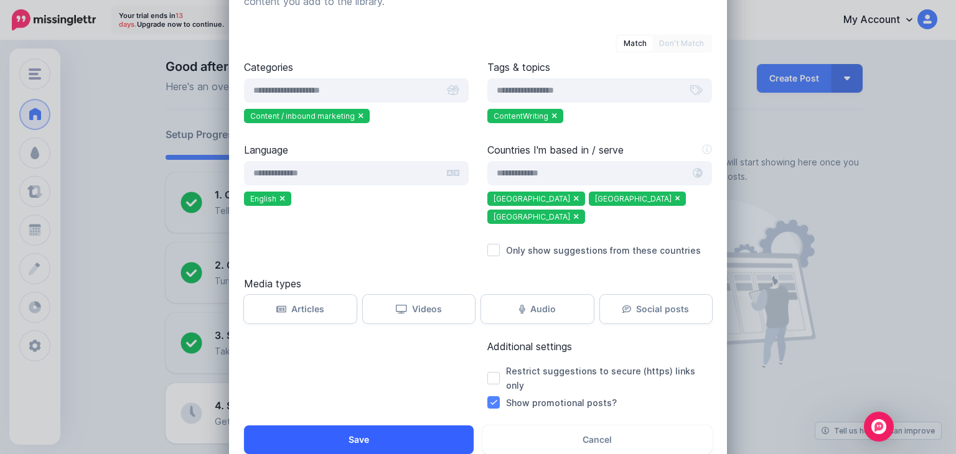
click at [393, 426] on button "Save" at bounding box center [359, 440] width 230 height 29
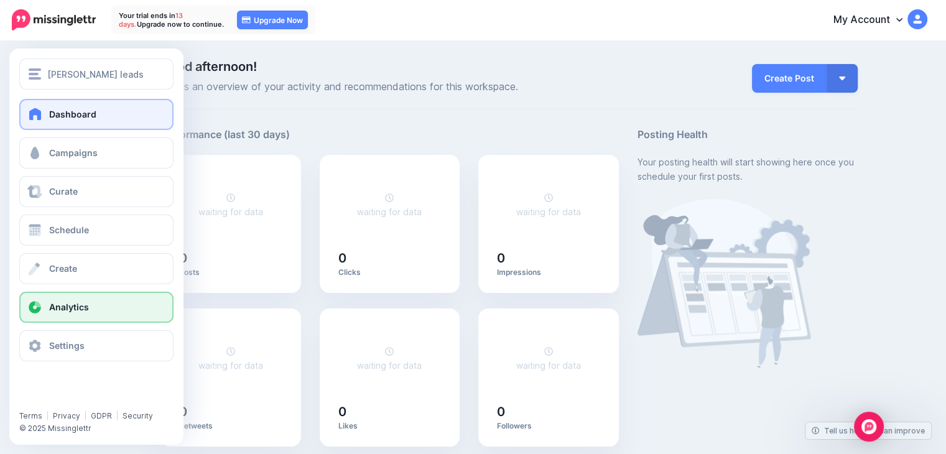
click at [68, 302] on span "Analytics" at bounding box center [69, 307] width 40 height 11
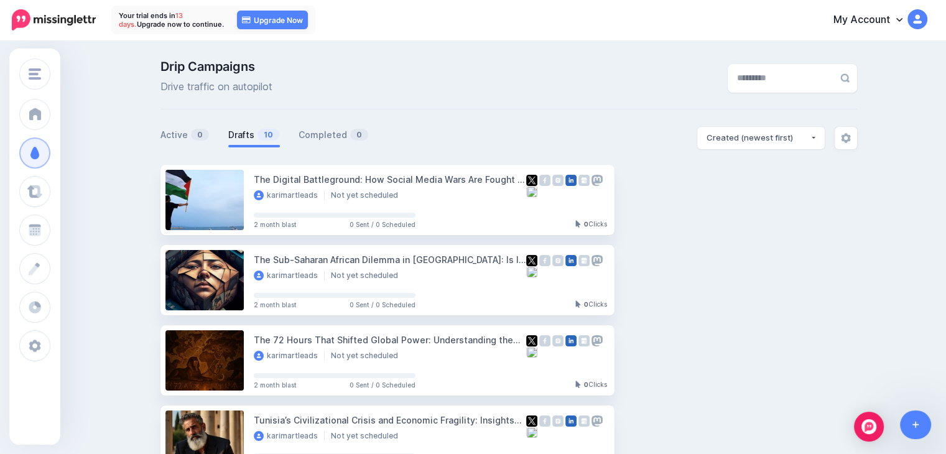
click at [60, 28] on img at bounding box center [54, 19] width 84 height 21
